Goal: Task Accomplishment & Management: Manage account settings

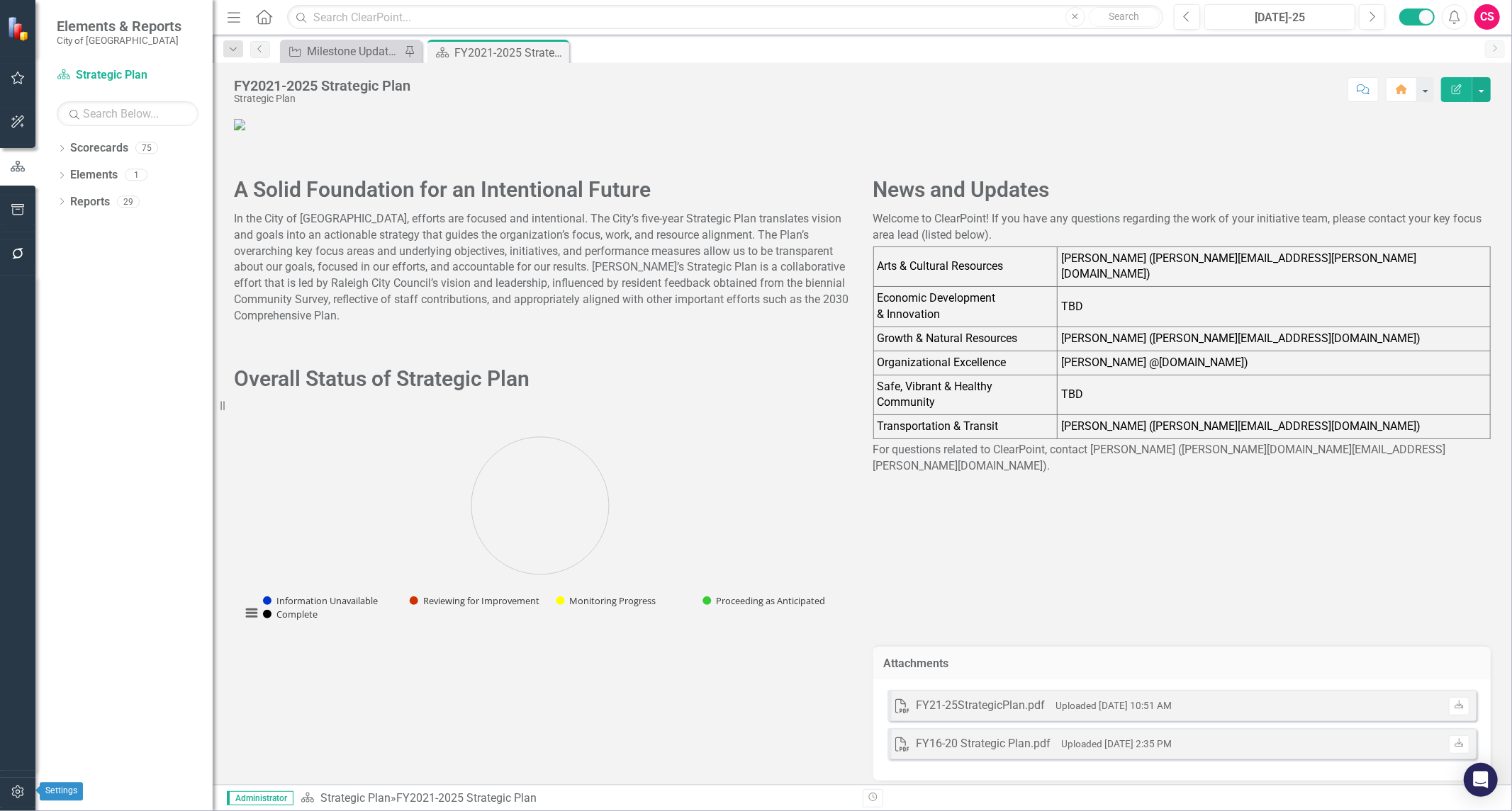
click at [23, 785] on button "button" at bounding box center [18, 792] width 32 height 29
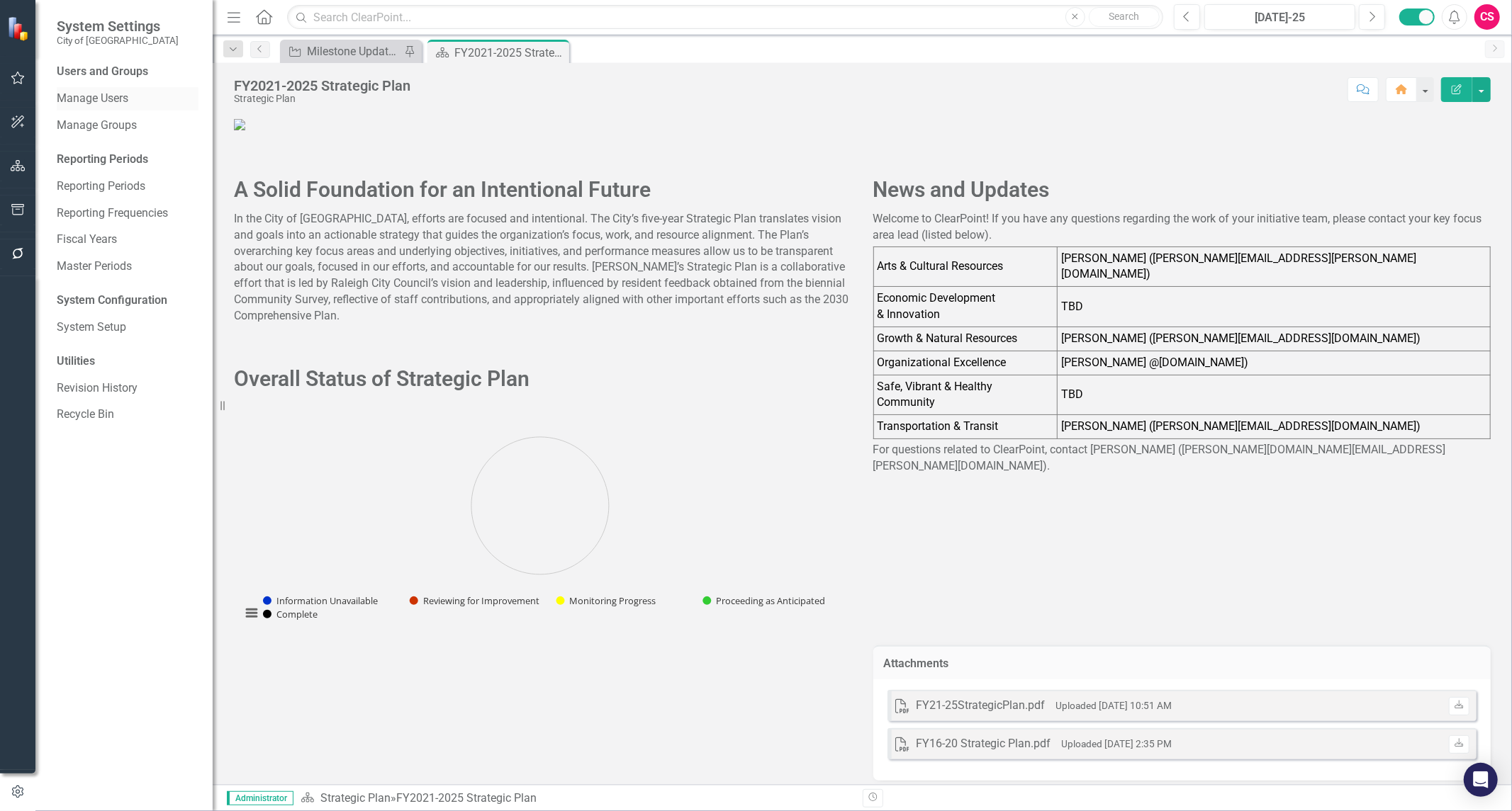
click at [104, 101] on link "Manage Users" at bounding box center [127, 99] width 142 height 17
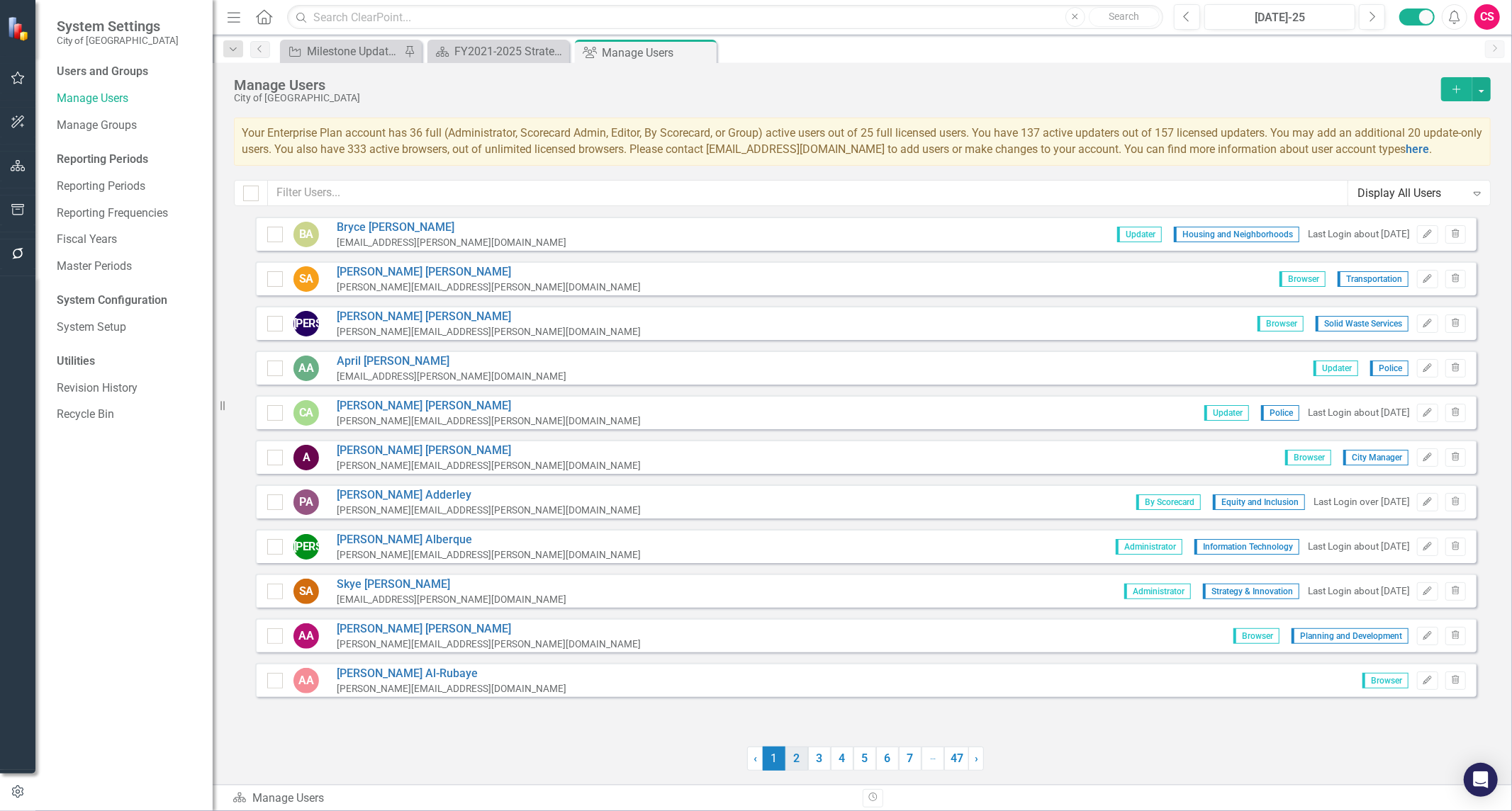
click at [794, 755] on link "2" at bounding box center [797, 759] width 23 height 24
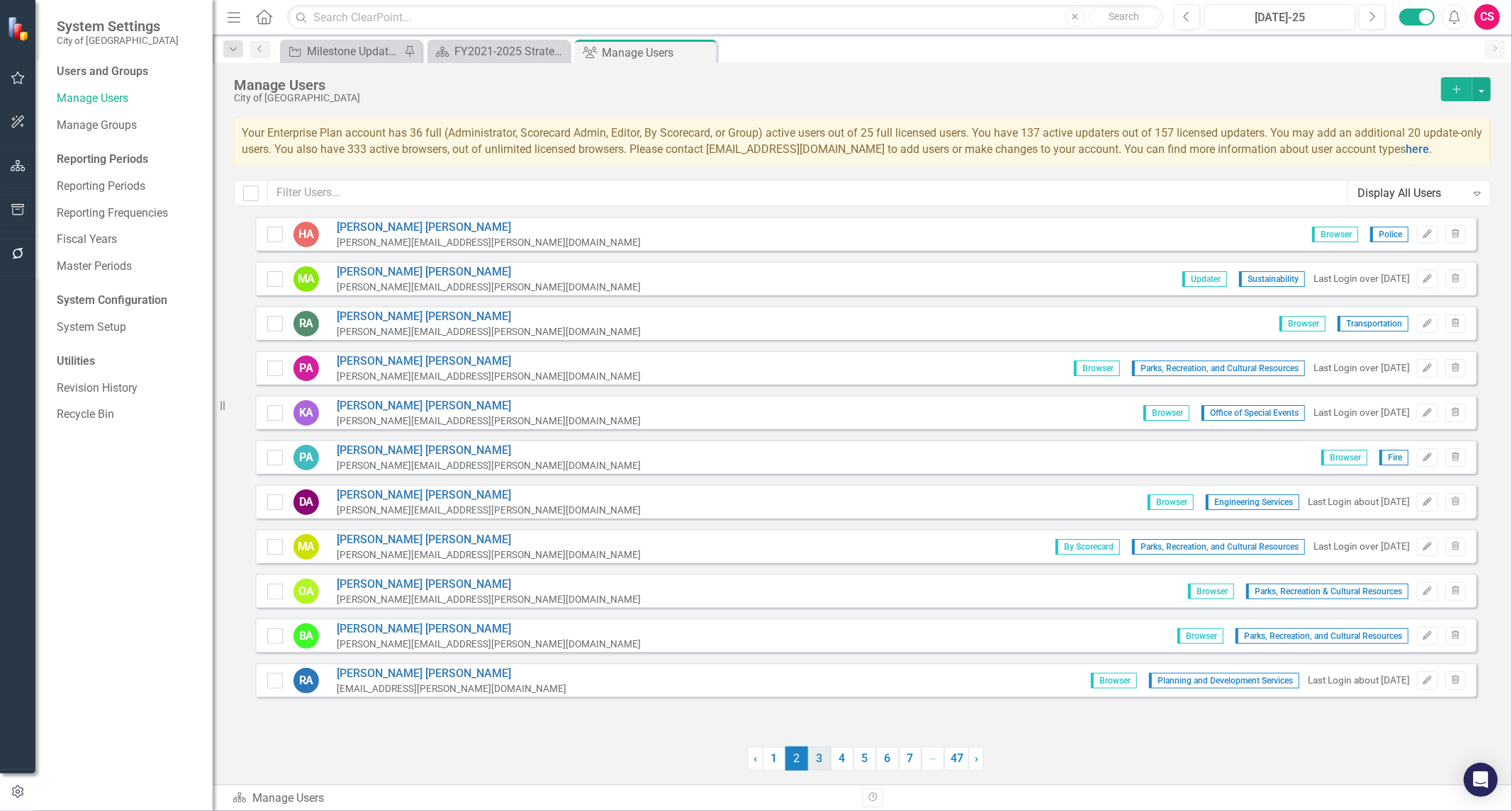
click at [811, 759] on link "3" at bounding box center [820, 759] width 23 height 24
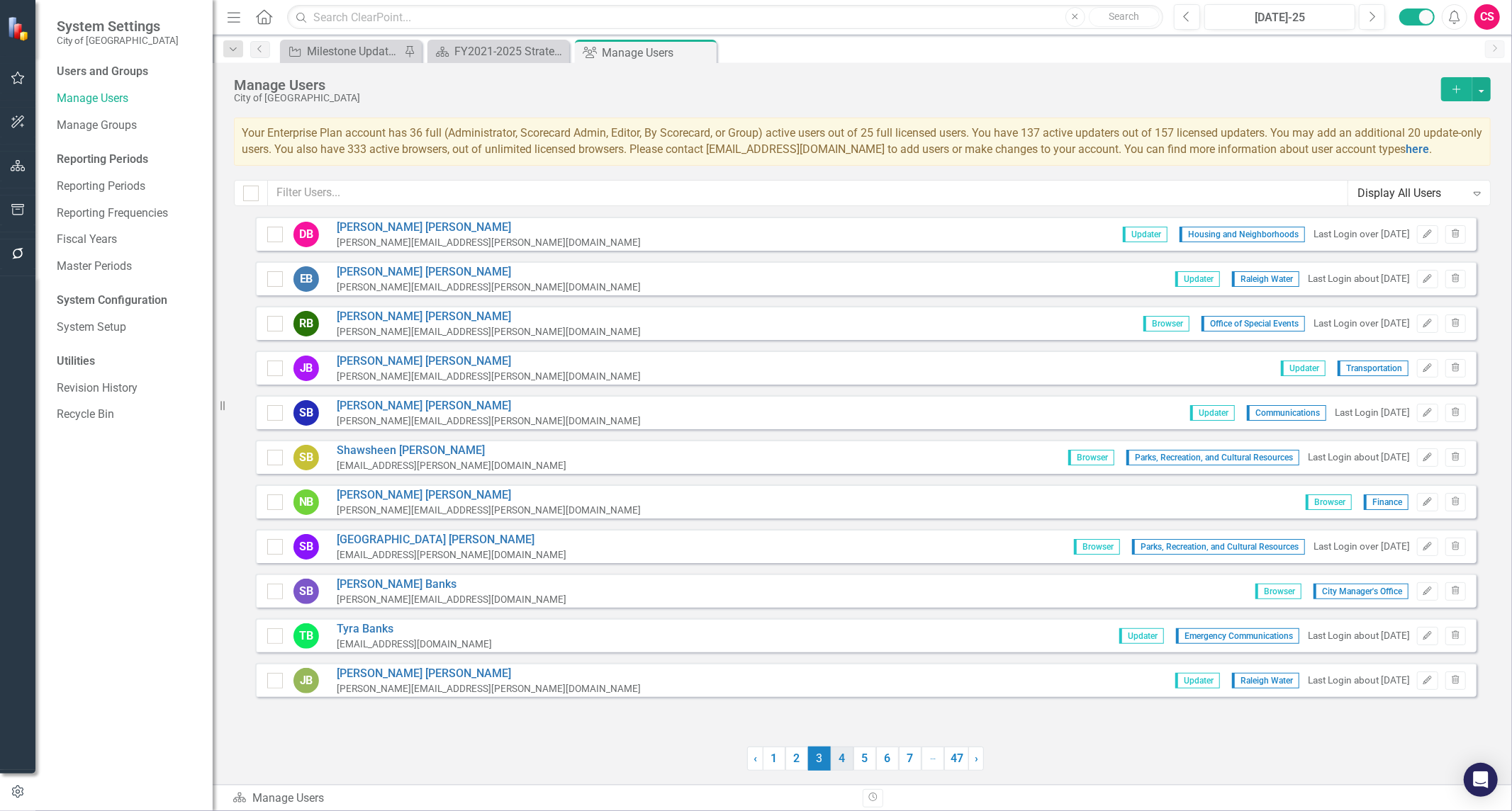
click at [839, 761] on link "4" at bounding box center [842, 759] width 23 height 24
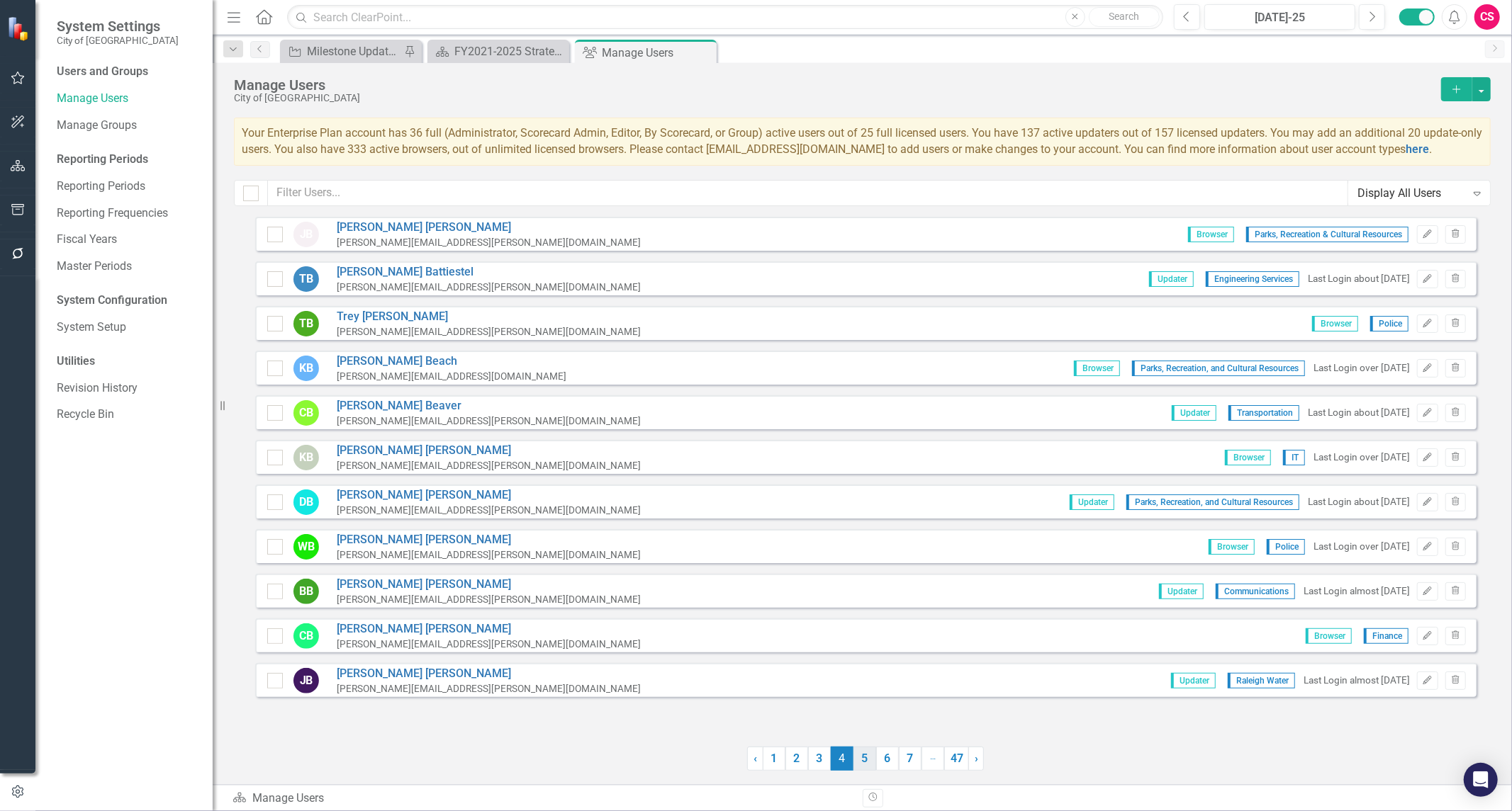
click at [857, 761] on link "5" at bounding box center [865, 759] width 23 height 24
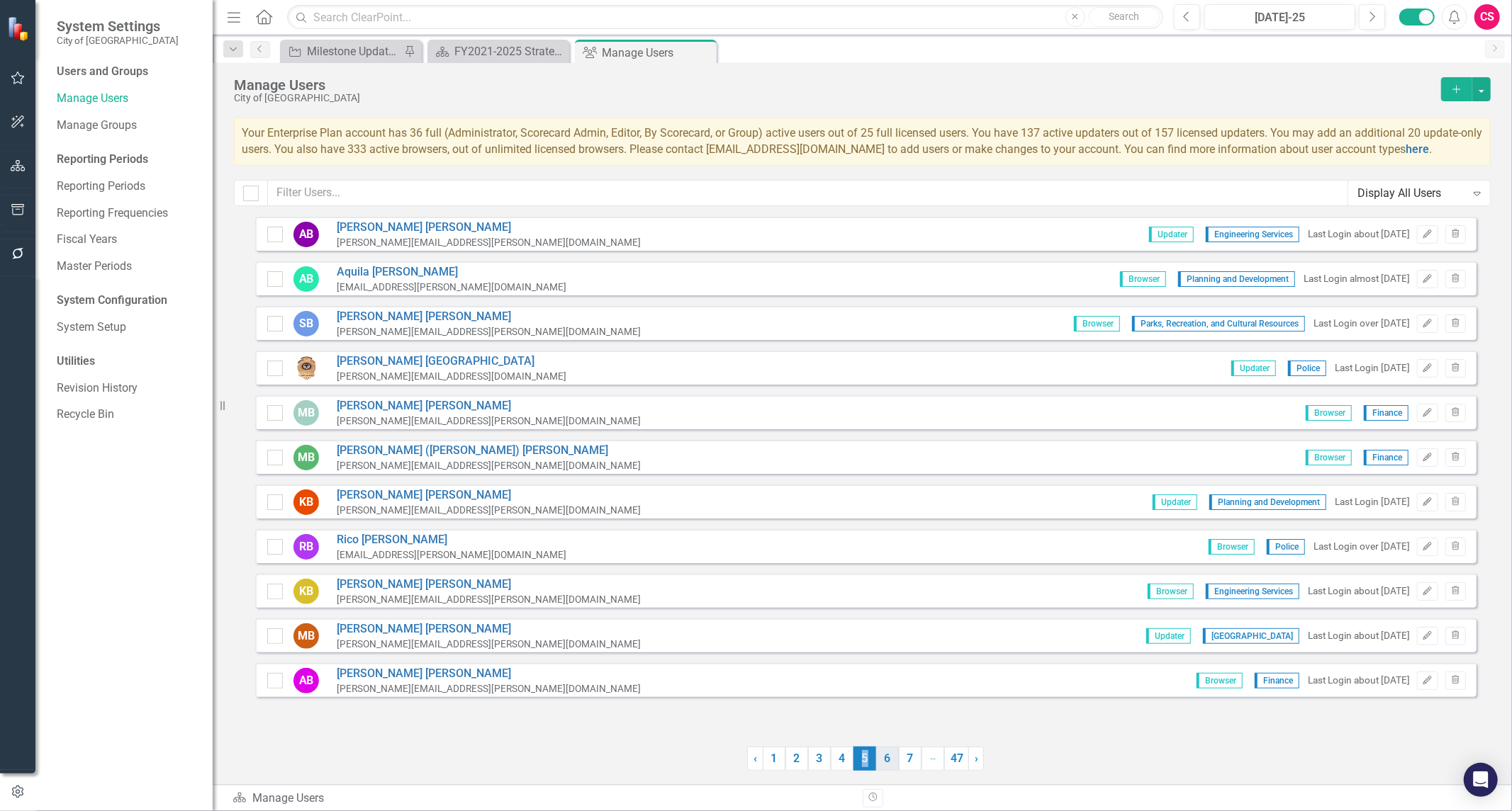
click at [884, 761] on link "6" at bounding box center [888, 759] width 23 height 24
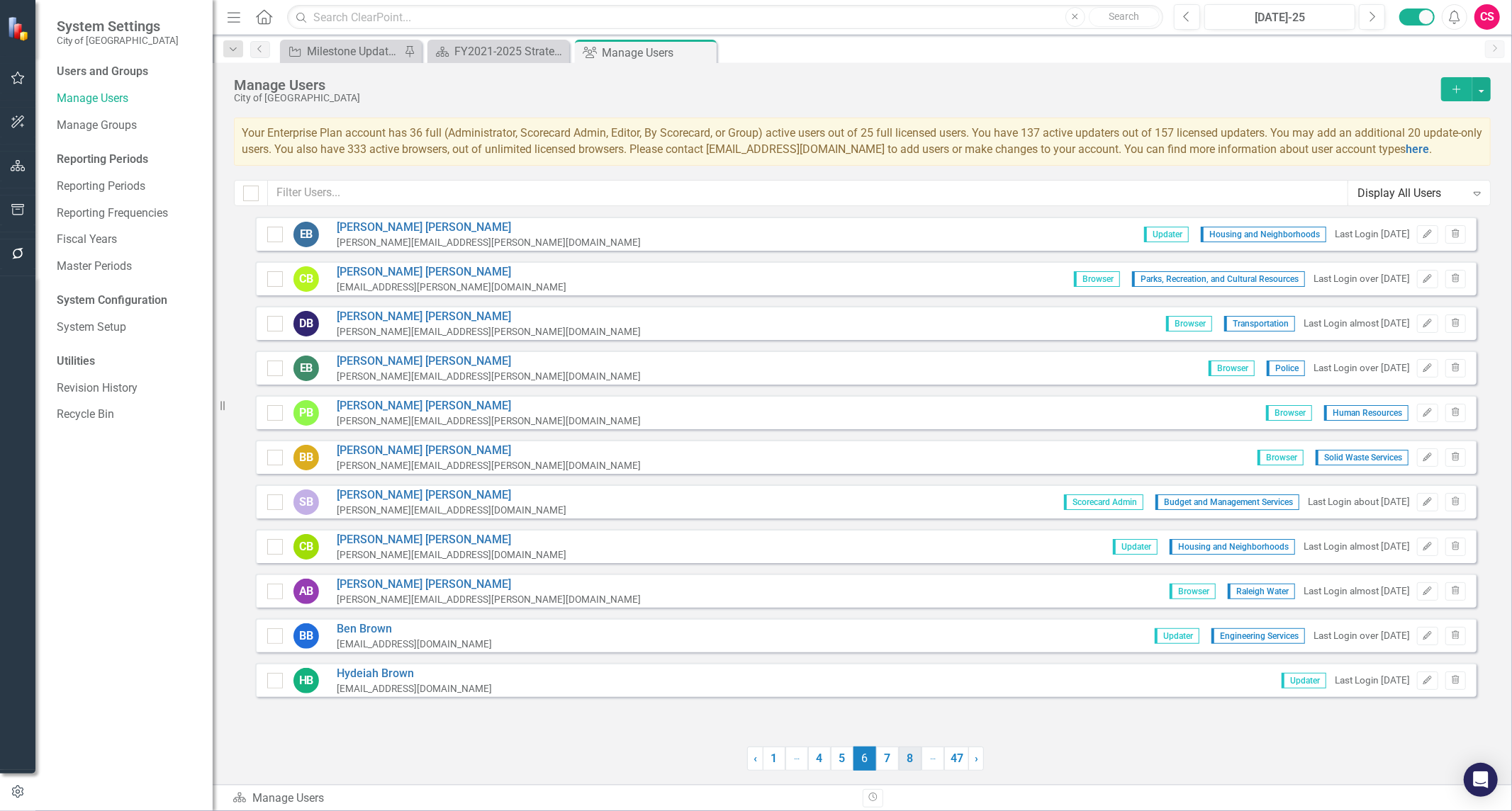
click at [901, 759] on link "8" at bounding box center [910, 759] width 23 height 24
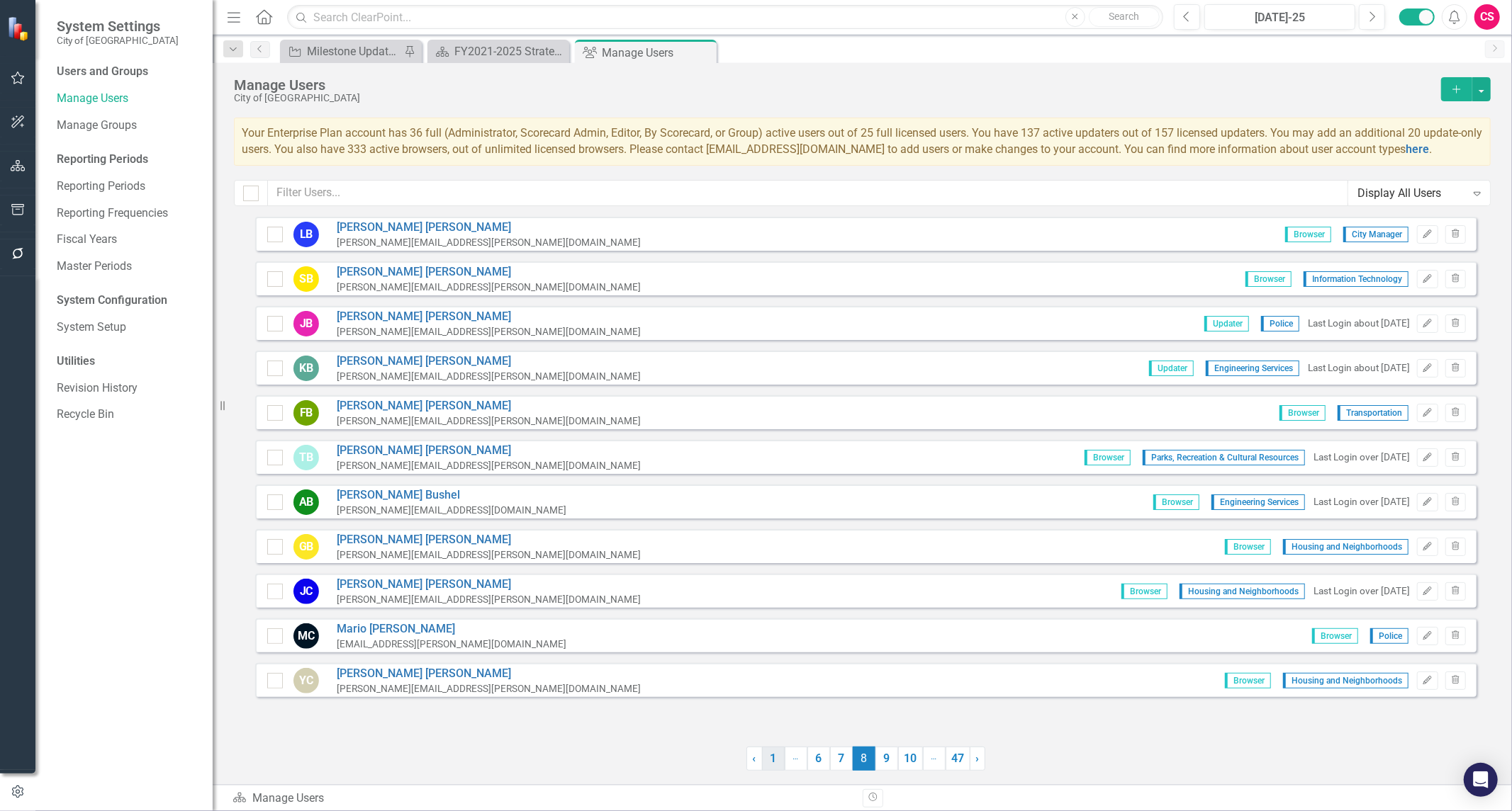
click at [773, 754] on link "1" at bounding box center [774, 759] width 23 height 24
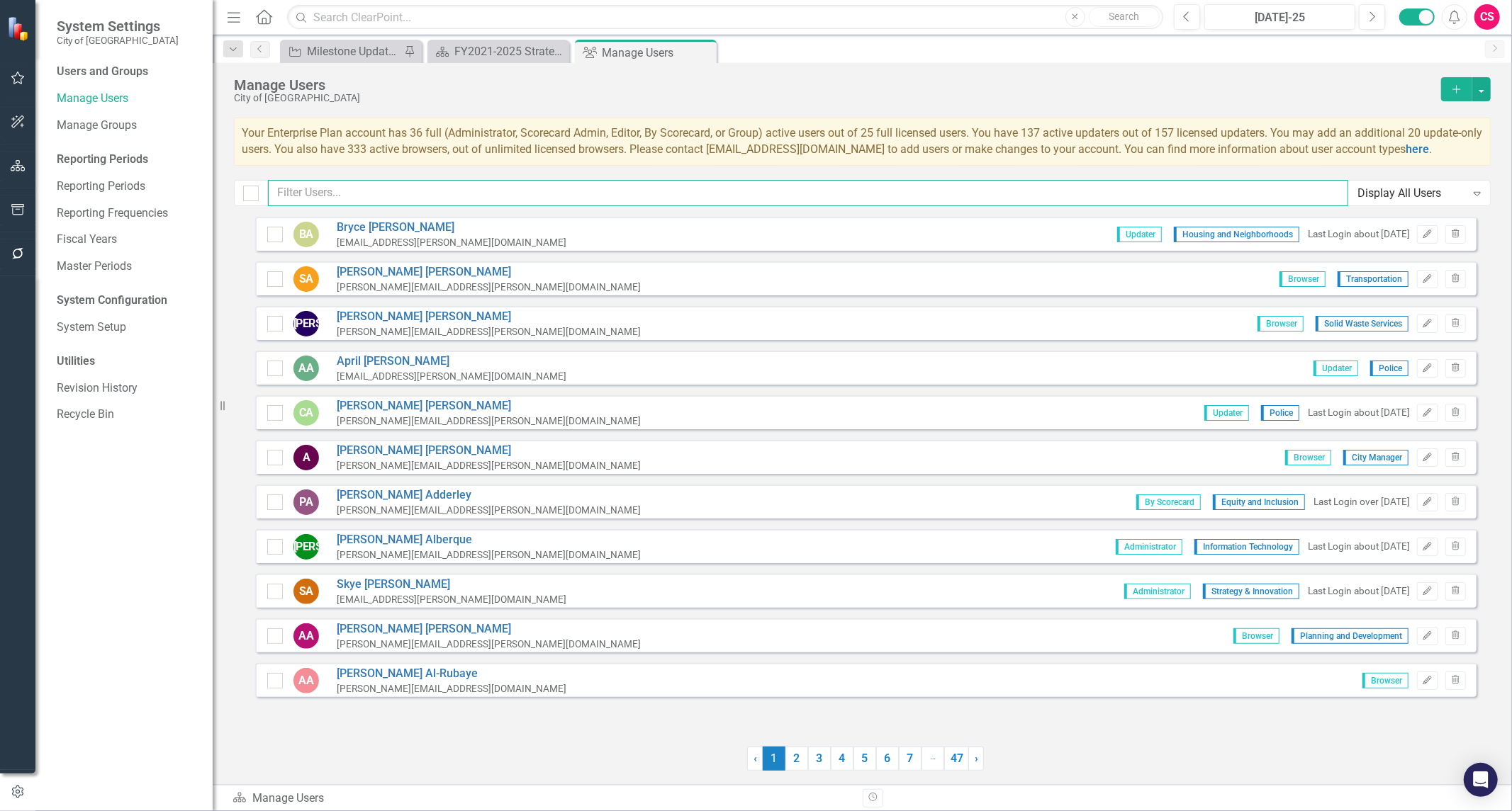
click at [483, 195] on input "text" at bounding box center [808, 193] width 1081 height 26
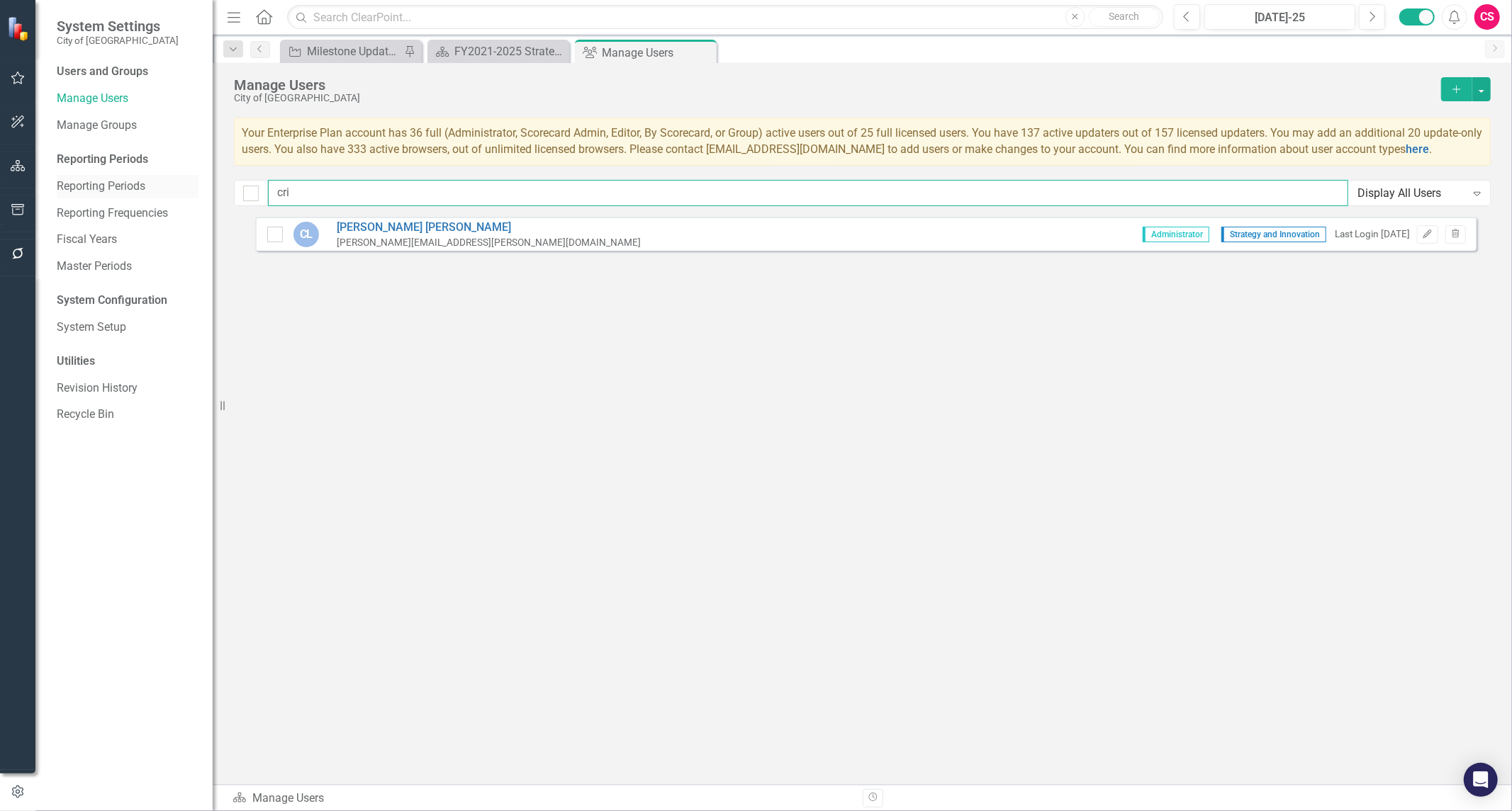
drag, startPoint x: 382, startPoint y: 186, endPoint x: 179, endPoint y: 192, distance: 203.1
click at [184, 192] on div "System Settings City of [GEOGRAPHIC_DATA] Users and Groups Manage Users Manage …" at bounding box center [756, 406] width 1512 height 811
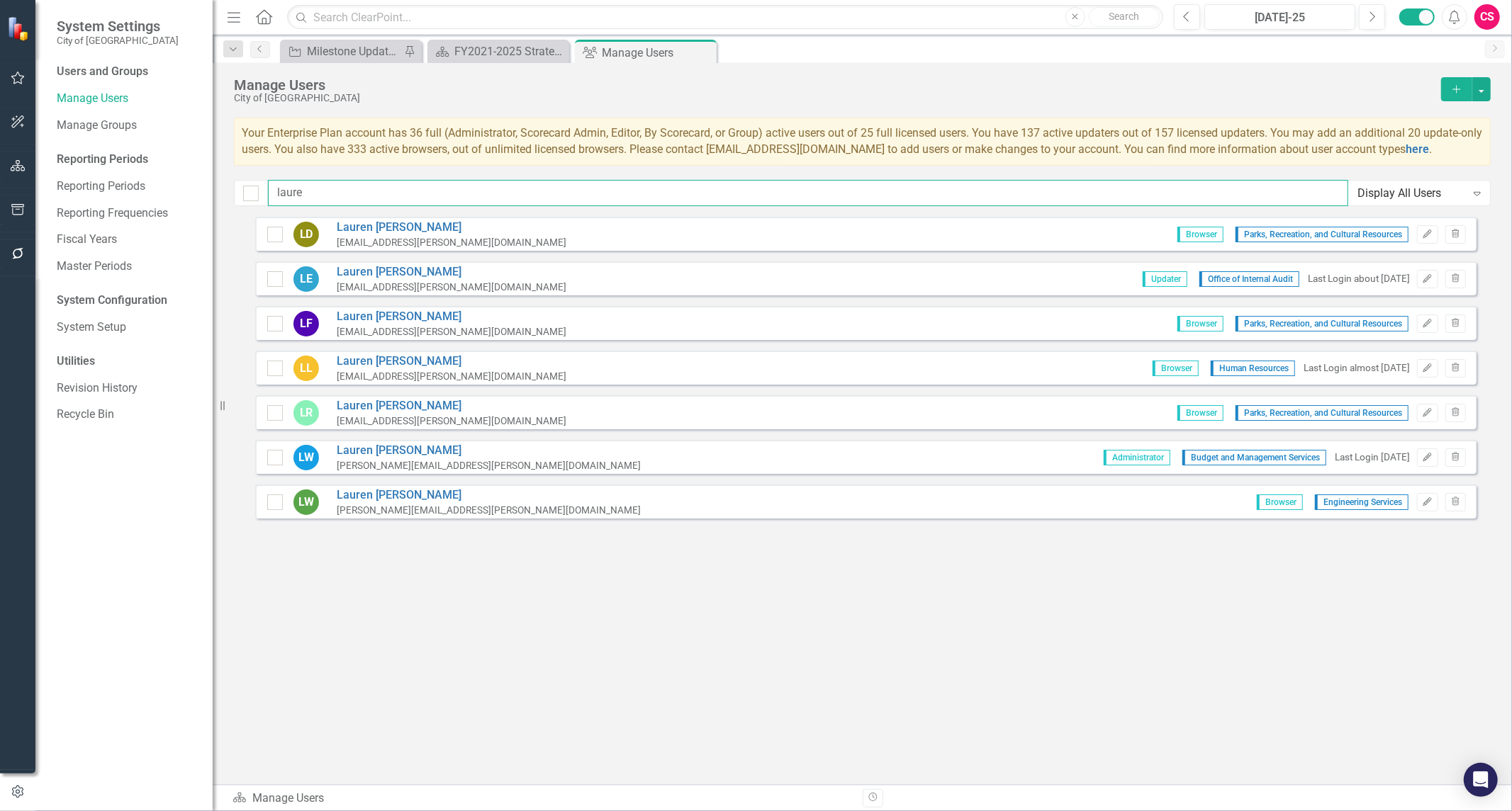
type input "laure"
click at [5, 166] on button "button" at bounding box center [18, 166] width 32 height 29
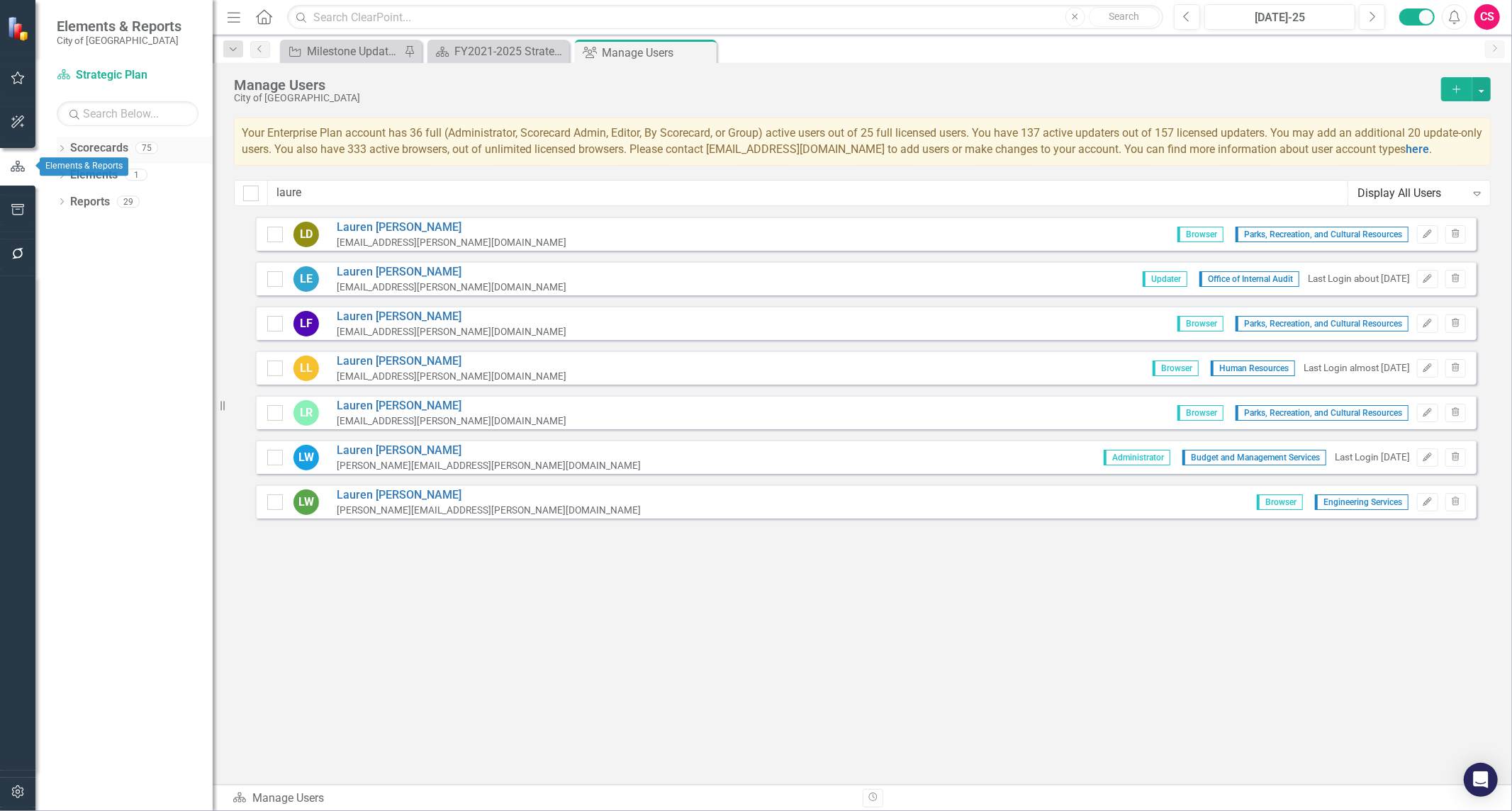
click at [101, 145] on link "Scorecards" at bounding box center [99, 148] width 58 height 17
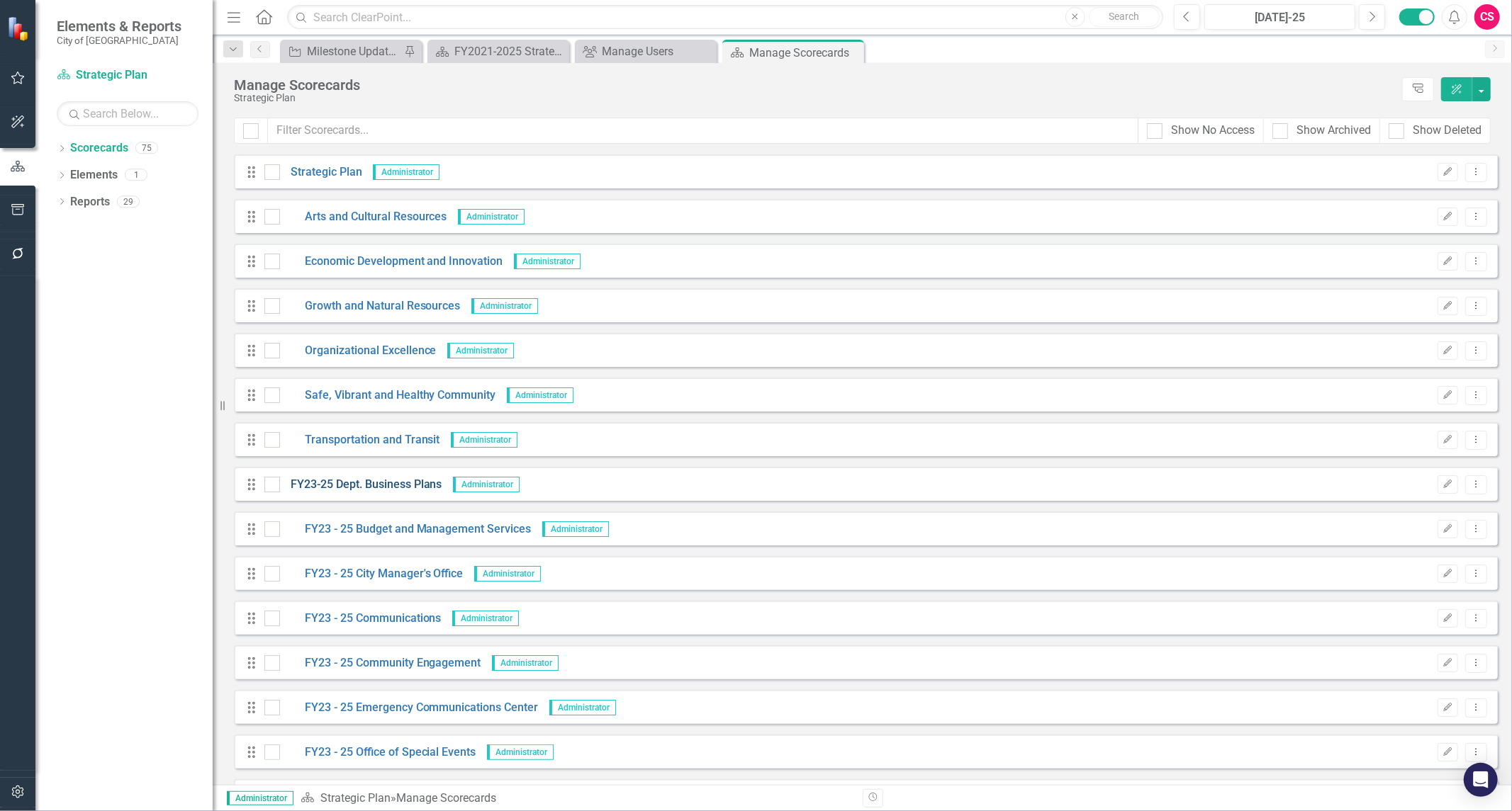
click at [376, 489] on link "FY23-25 Dept. Business Plans" at bounding box center [360, 485] width 162 height 17
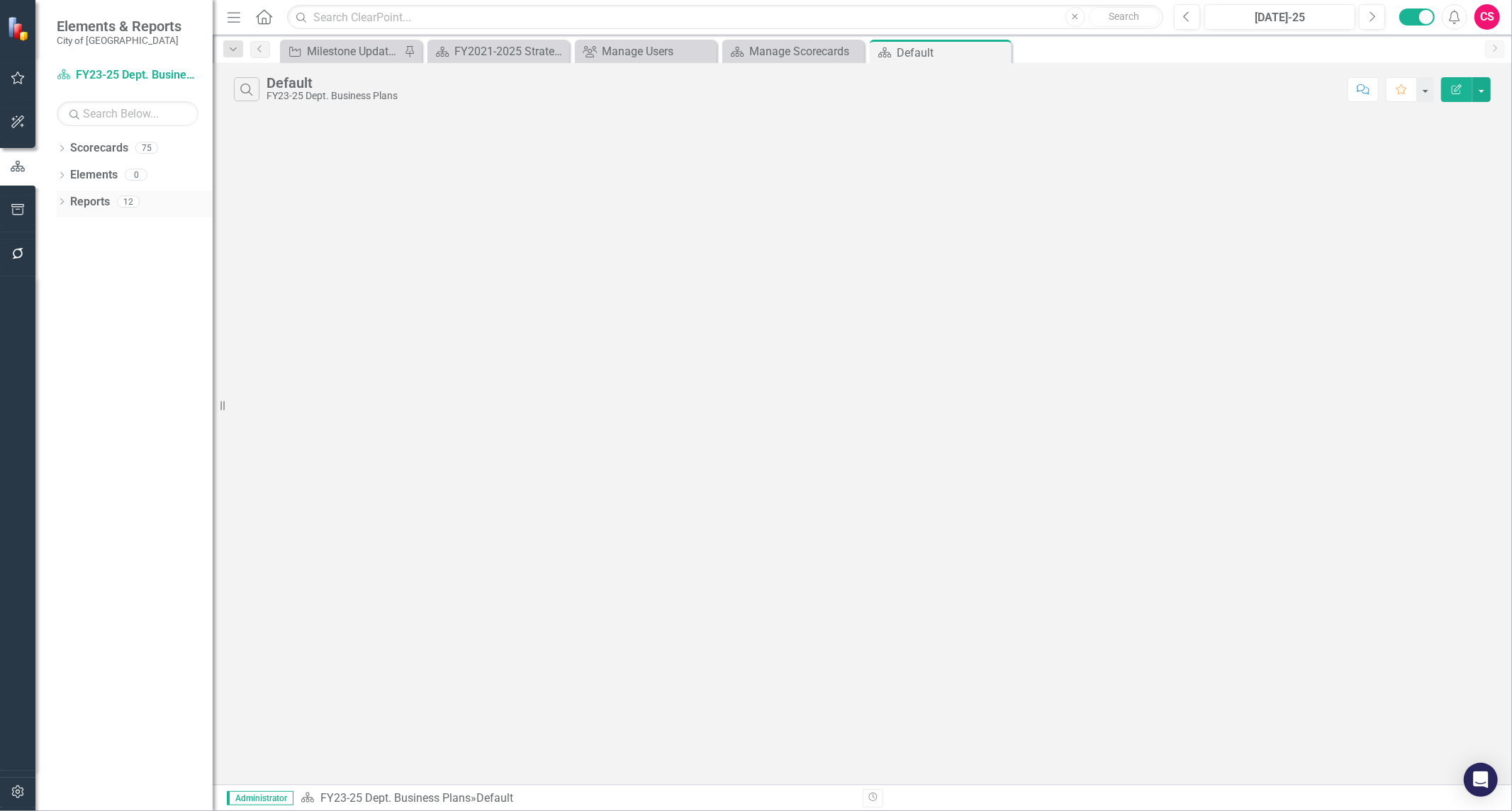
click at [89, 216] on div "Reports 12" at bounding box center [141, 204] width 143 height 27
click at [98, 201] on link "Reports" at bounding box center [90, 203] width 40 height 17
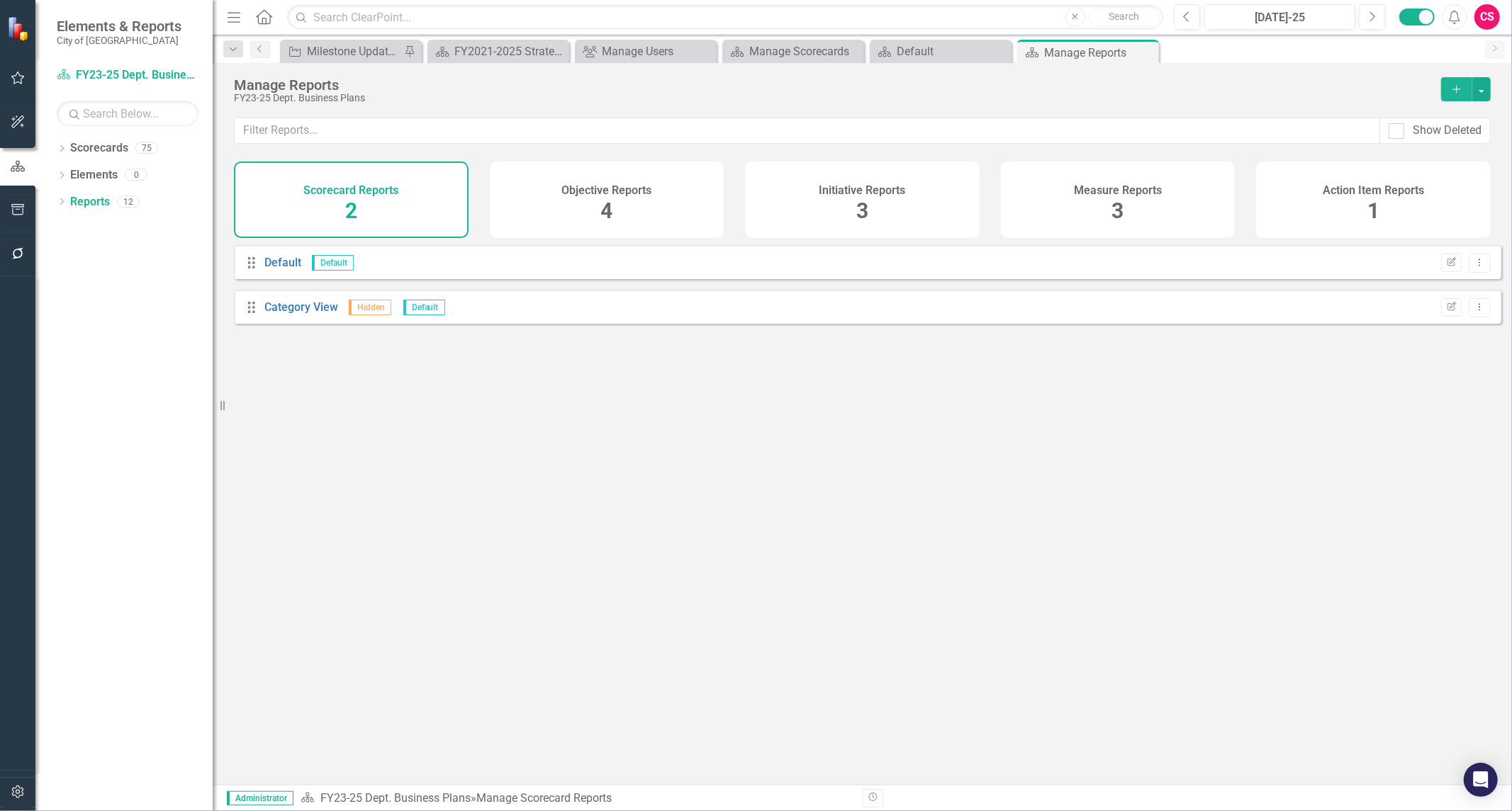
click at [1112, 196] on div "3" at bounding box center [1118, 211] width 12 height 30
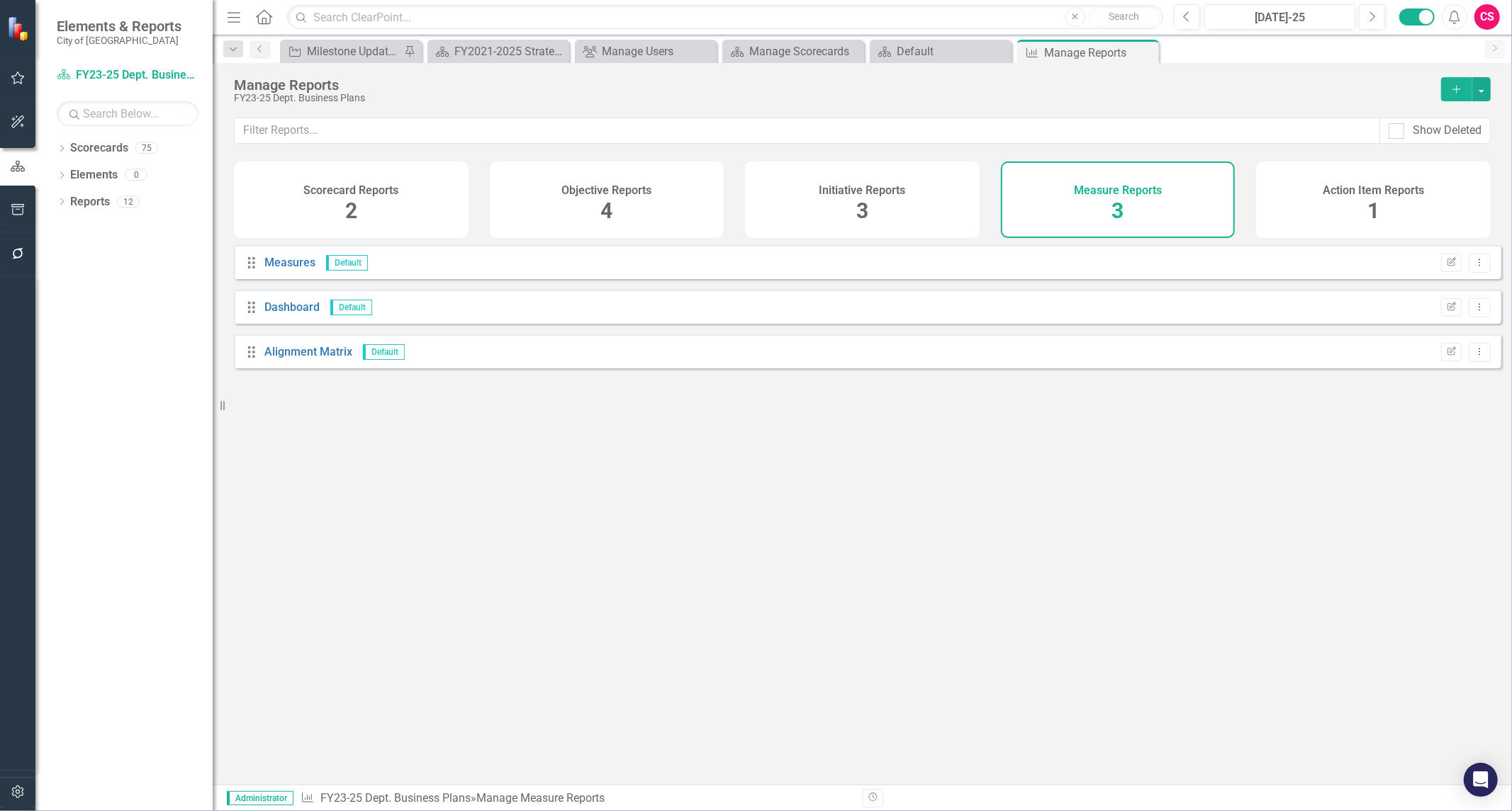
click at [940, 200] on div "Initiative Reports 3" at bounding box center [862, 200] width 235 height 77
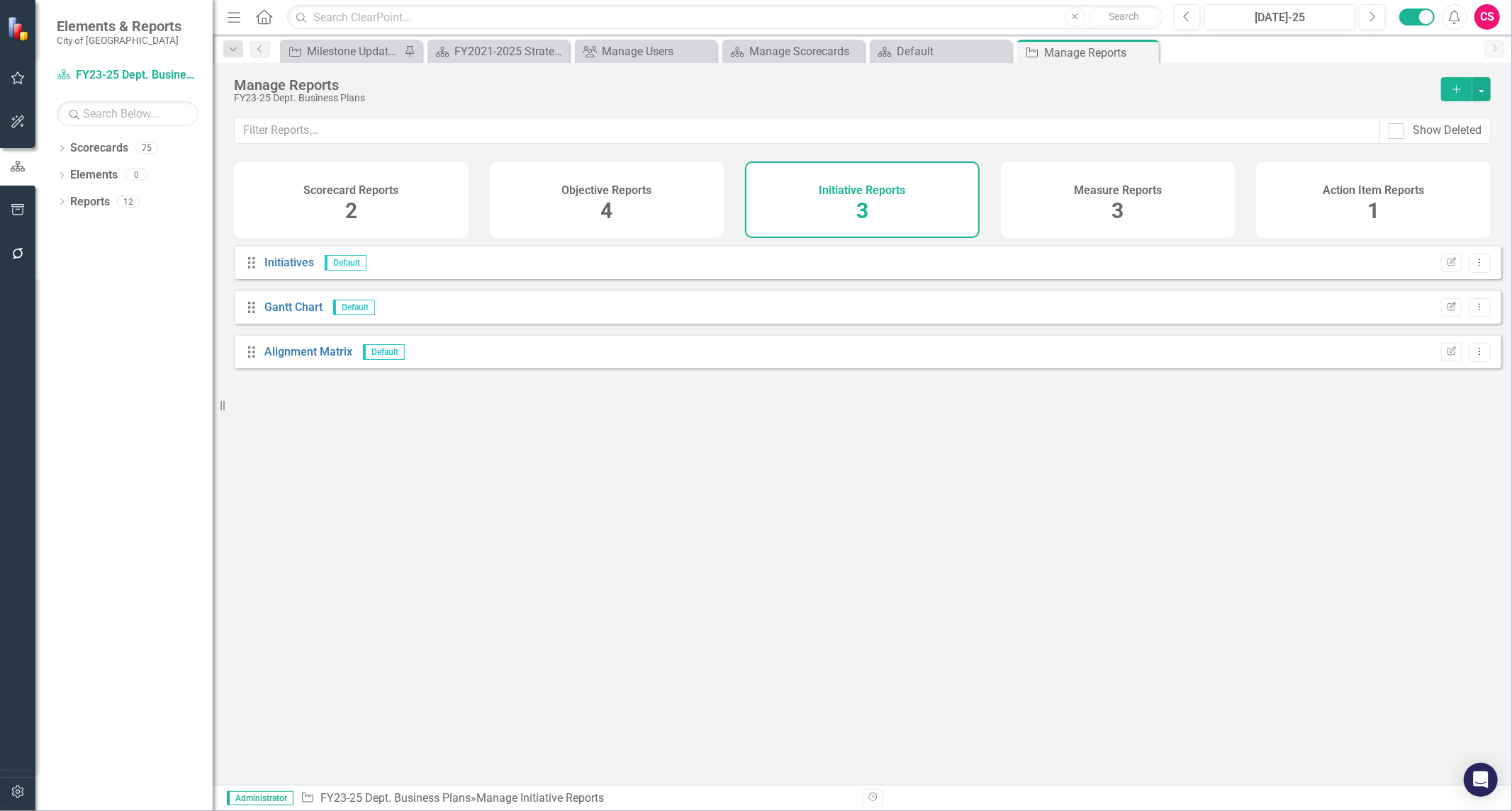
click at [55, 150] on div "Dropdown Scorecards 75 Dropdown Strategic Plan Arts and Cultural Resources Econ…" at bounding box center [124, 473] width 177 height 675
click at [62, 148] on icon "Dropdown" at bounding box center [61, 150] width 10 height 8
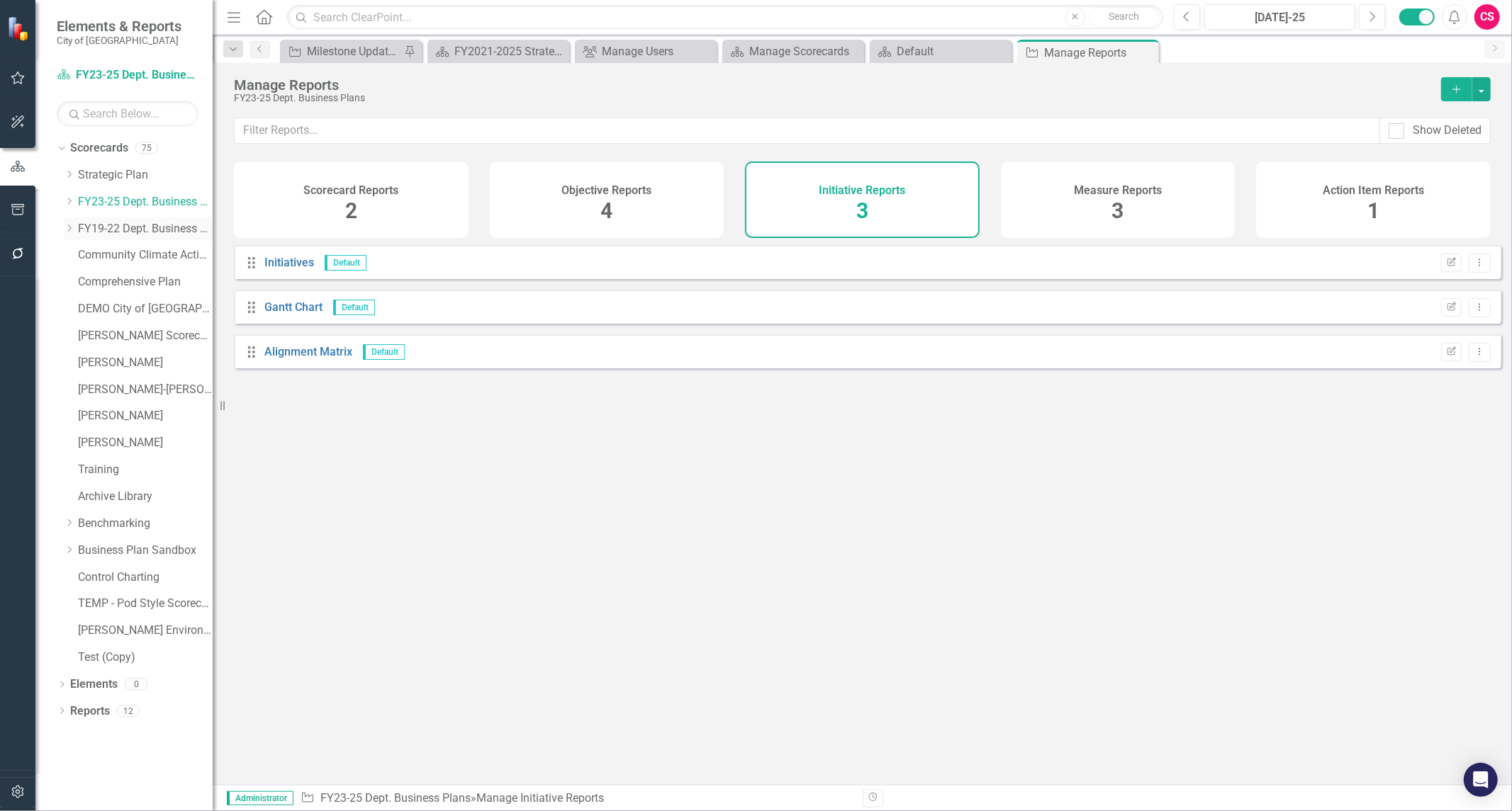
click at [71, 232] on div "Dropdown" at bounding box center [69, 228] width 11 height 12
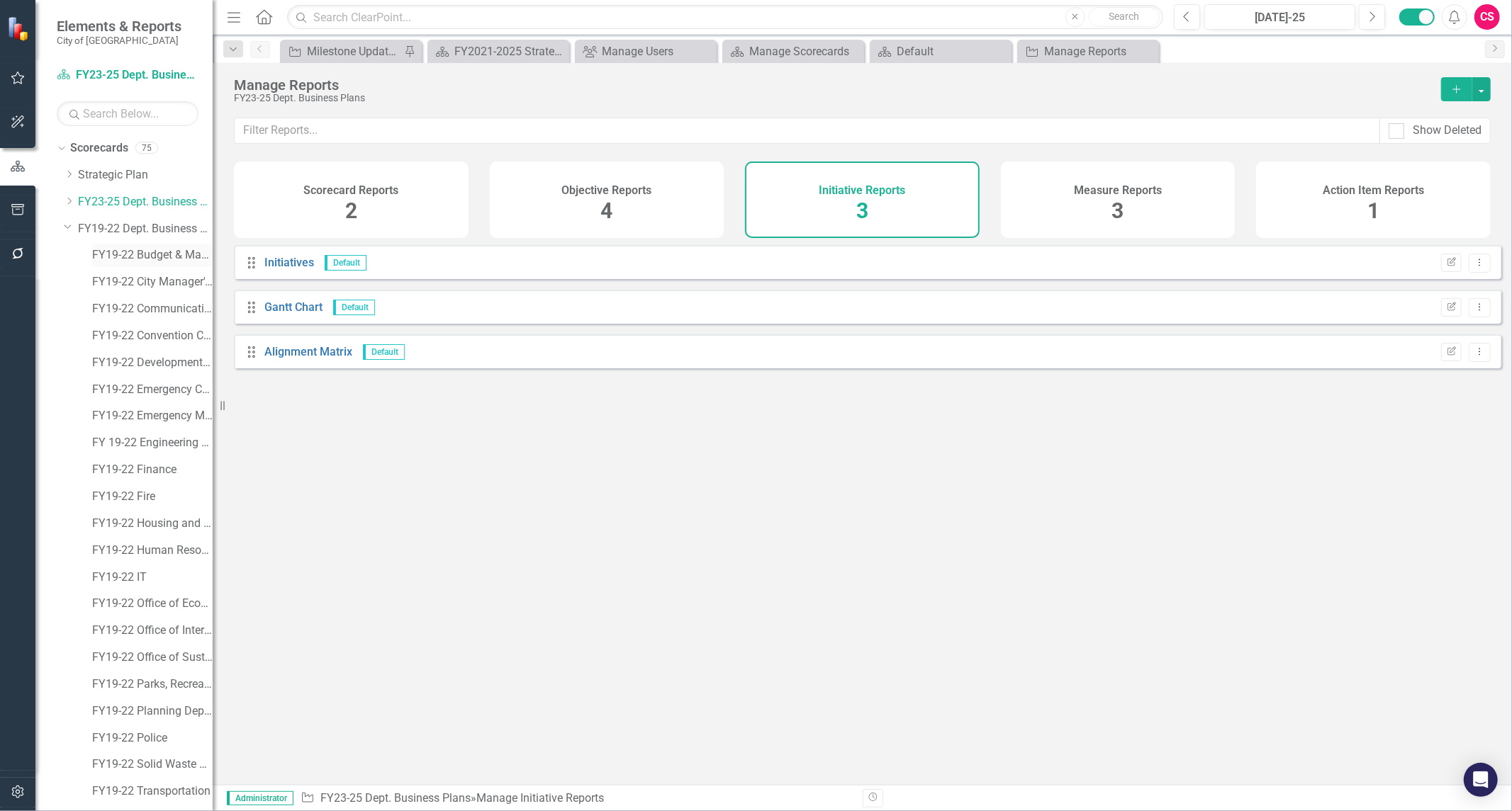
click at [138, 260] on link "FY19-22 Budget & Management Services" at bounding box center [152, 256] width 121 height 17
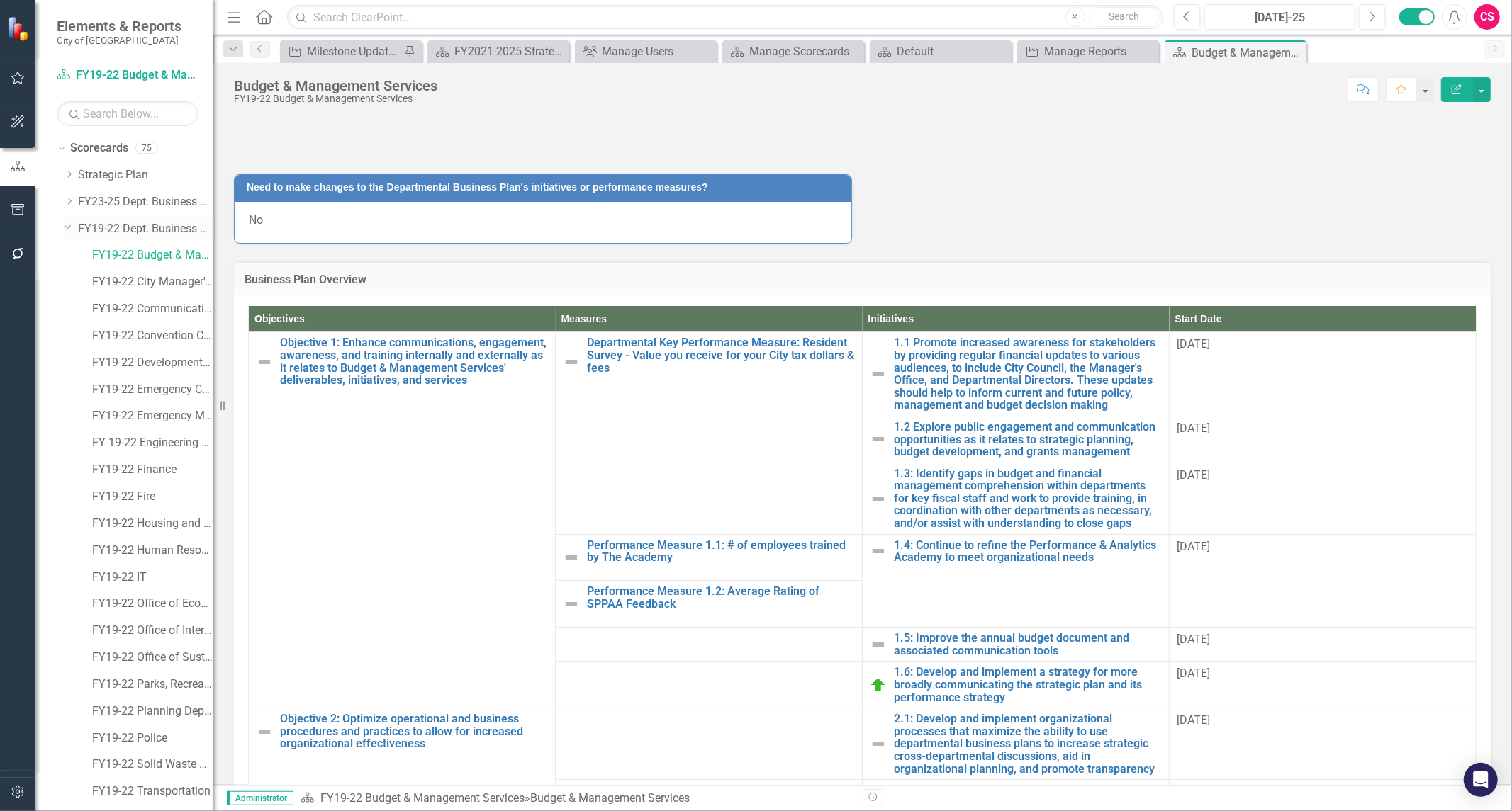
click at [66, 229] on icon "Dropdown" at bounding box center [68, 226] width 8 height 11
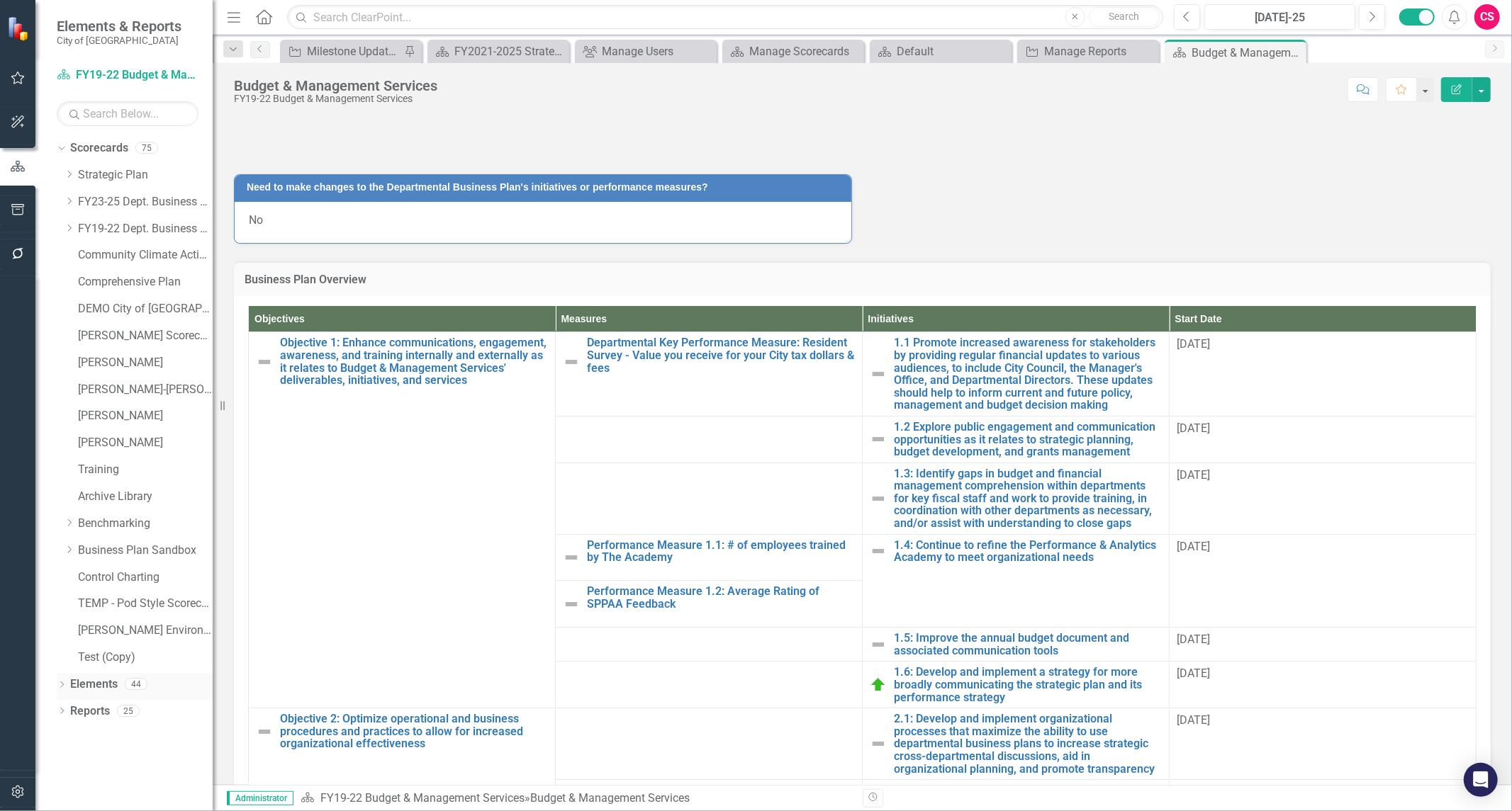
click at [100, 683] on link "Elements" at bounding box center [94, 685] width 48 height 17
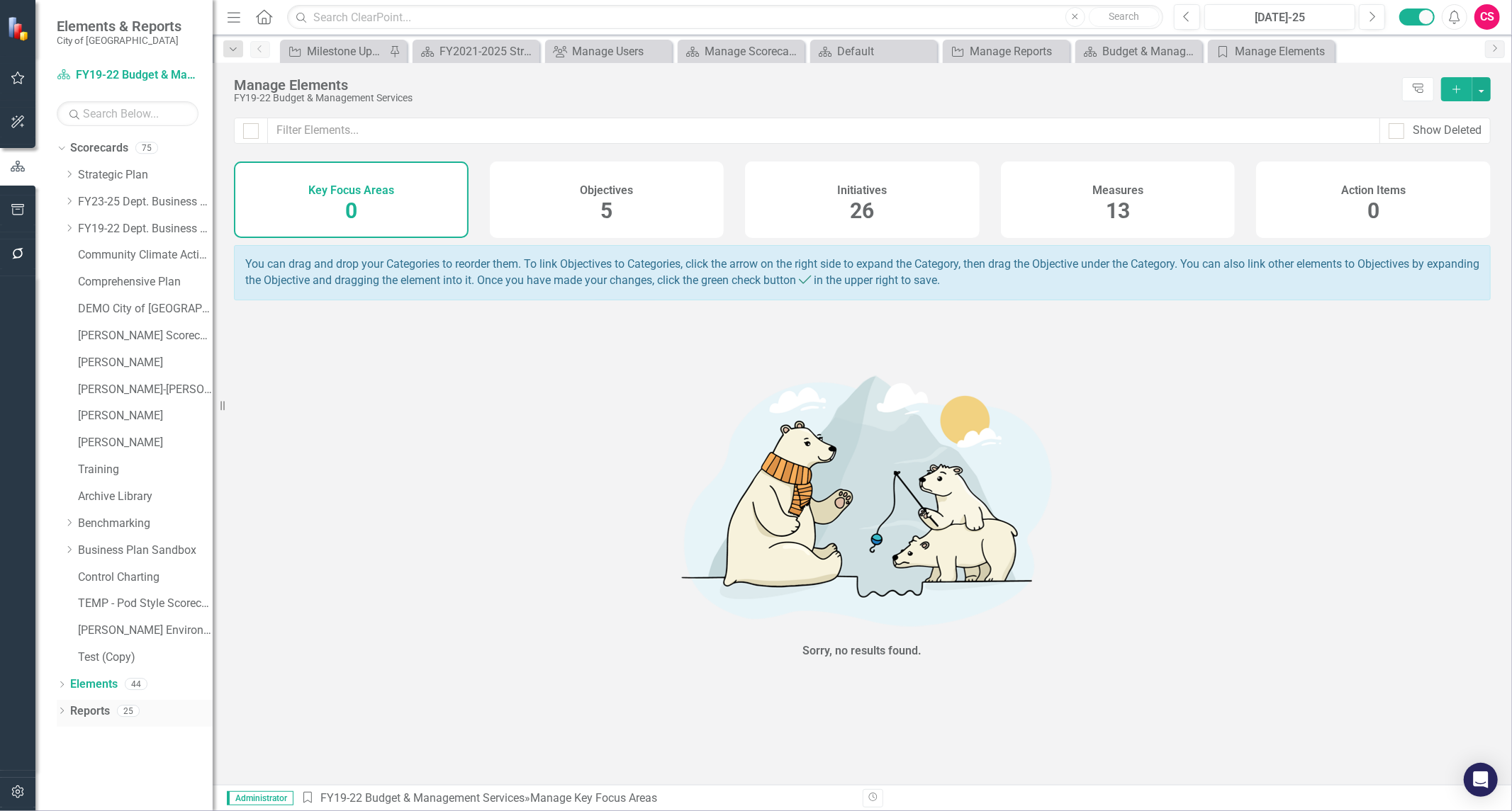
click at [89, 716] on link "Reports" at bounding box center [90, 712] width 40 height 17
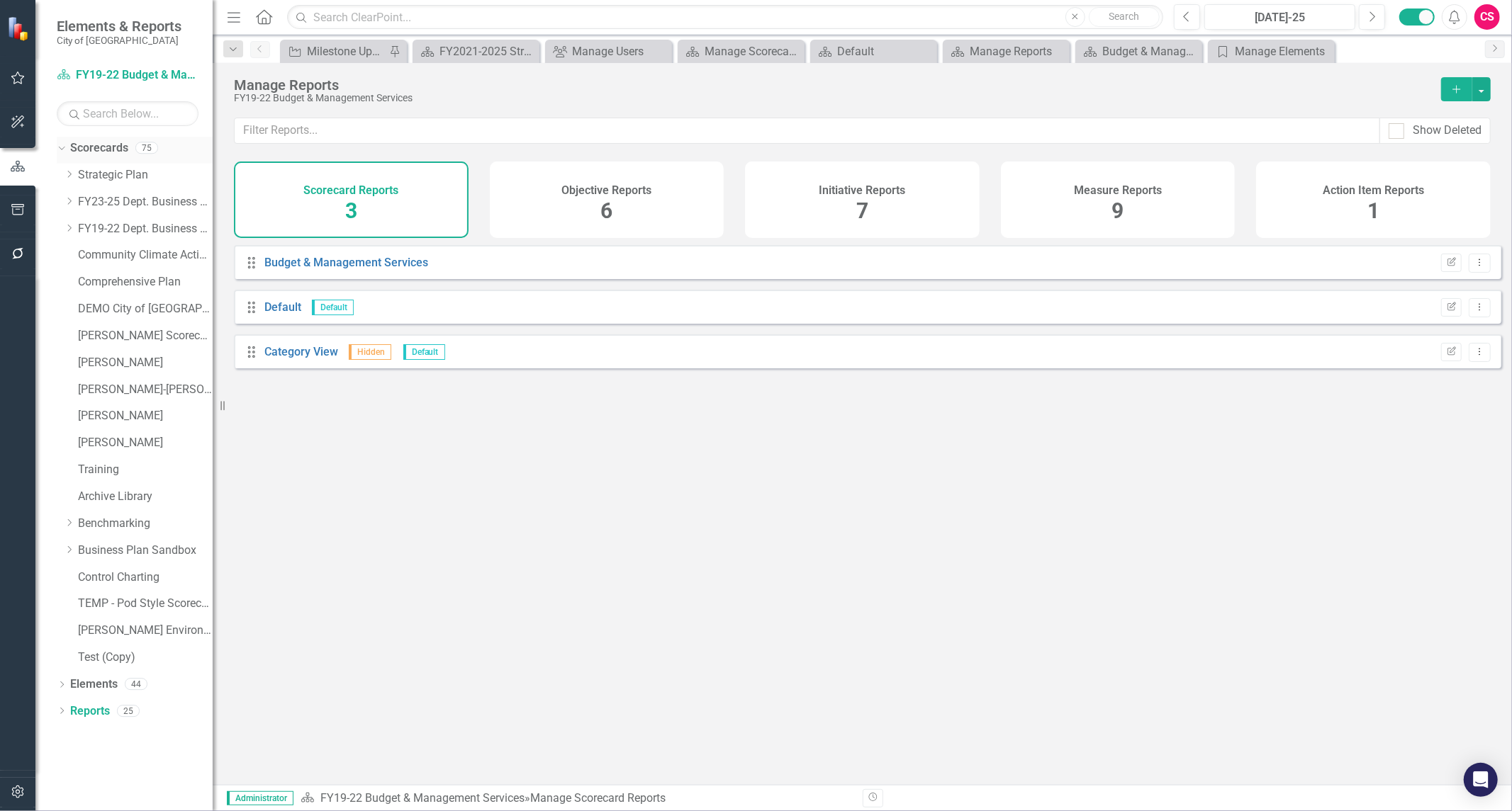
click at [87, 145] on link "Scorecards" at bounding box center [99, 148] width 58 height 17
